Goal: Find specific page/section: Find specific page/section

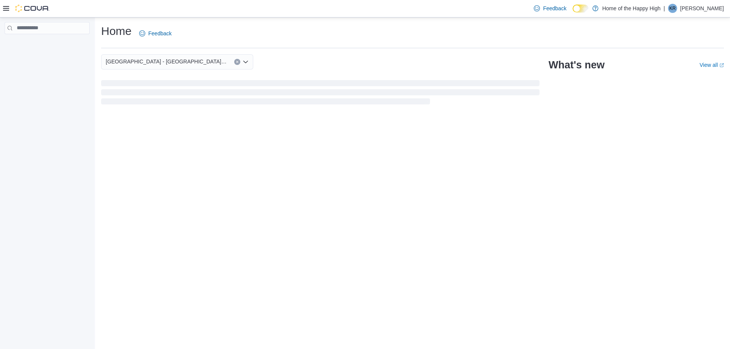
click at [6, 9] on icon at bounding box center [6, 8] width 6 height 5
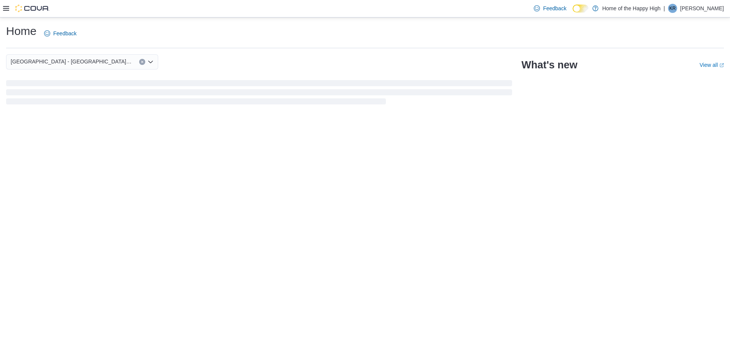
click at [6, 9] on icon at bounding box center [6, 8] width 6 height 5
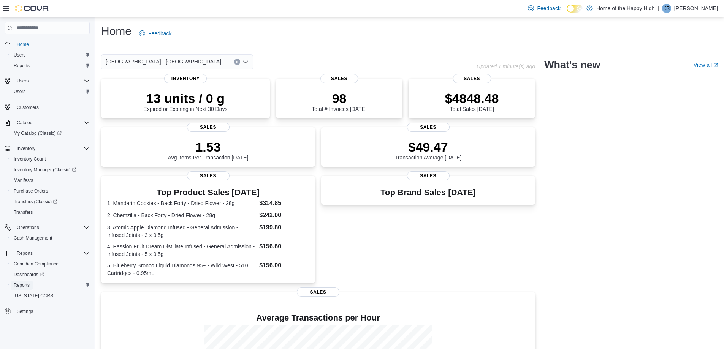
click at [26, 288] on span "Reports" at bounding box center [22, 286] width 16 height 6
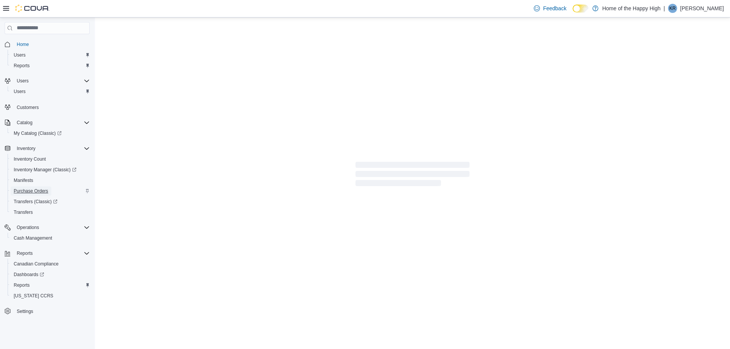
click at [37, 194] on span "Purchase Orders" at bounding box center [31, 191] width 35 height 6
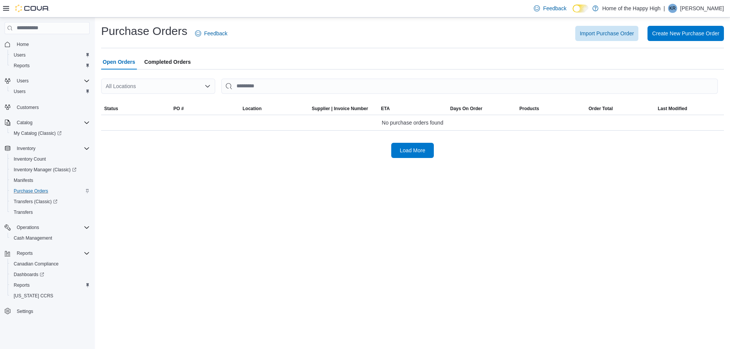
click at [185, 85] on div "All Locations" at bounding box center [158, 86] width 114 height 15
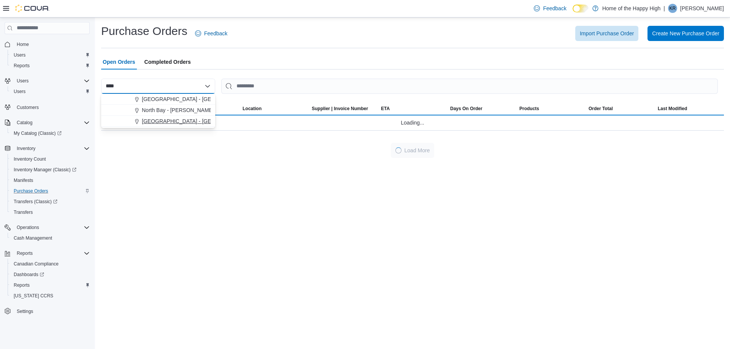
type input "****"
click at [175, 120] on span "[GEOGRAPHIC_DATA] - [GEOGRAPHIC_DATA] - Fire & Flower" at bounding box center [218, 122] width 152 height 8
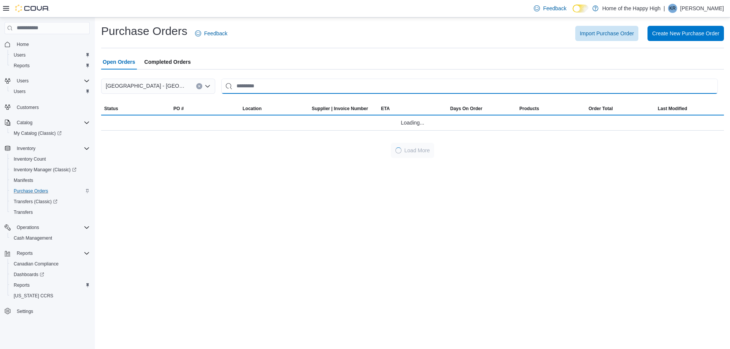
click at [255, 89] on input "This is a search bar. After typing your query, hit enter to filter the results …" at bounding box center [469, 86] width 497 height 15
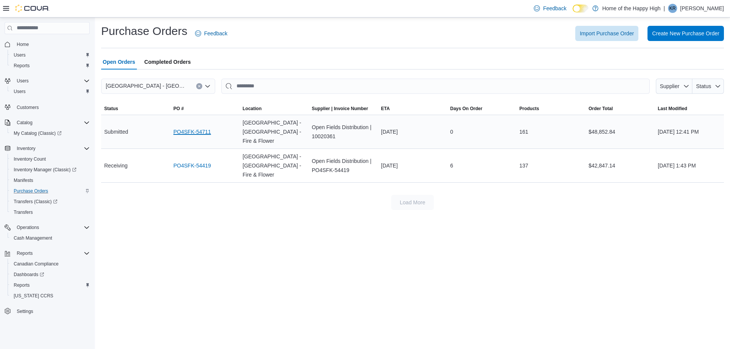
click at [190, 127] on link "PO4SFK-54711" at bounding box center [192, 131] width 38 height 9
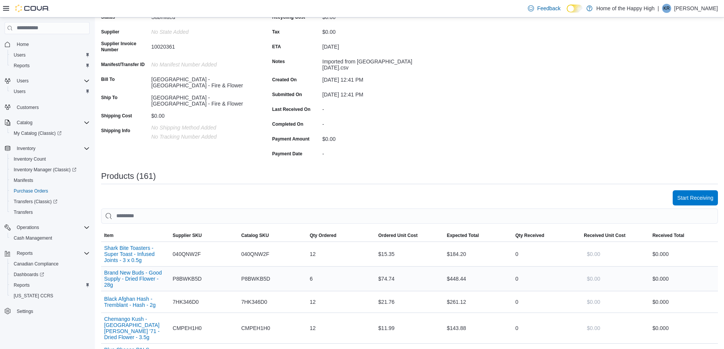
scroll to position [152, 0]
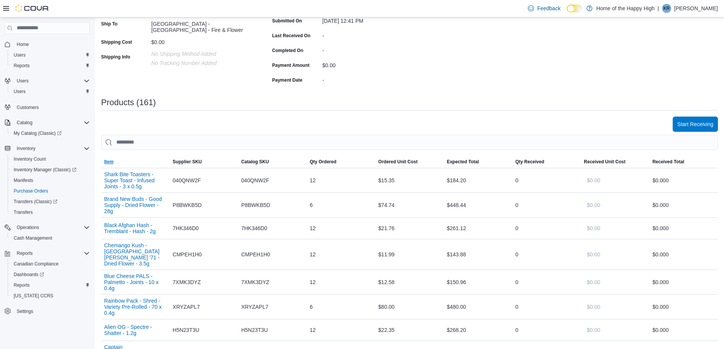
click at [111, 160] on span "Item" at bounding box center [109, 162] width 10 height 6
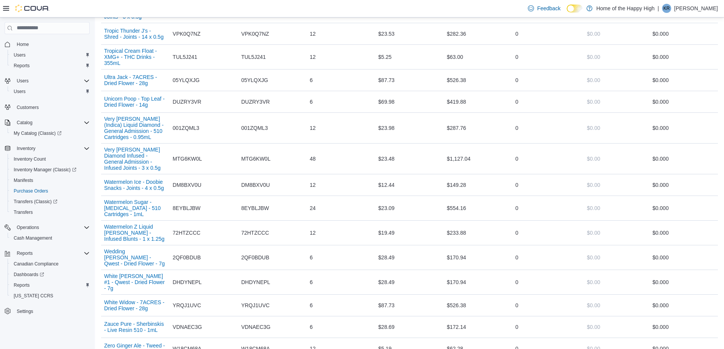
scroll to position [4032, 0]
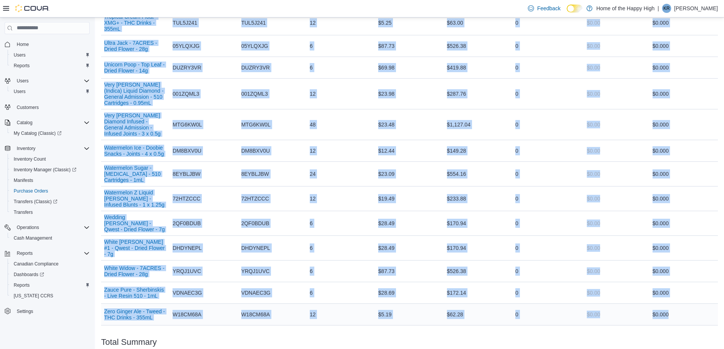
drag, startPoint x: 99, startPoint y: 57, endPoint x: 690, endPoint y: 237, distance: 618.2
copy div "Sorting EuiBasicTable with search callback Item Supplier SKU Catalog SKU Qty Or…"
